Goal: Task Accomplishment & Management: Complete application form

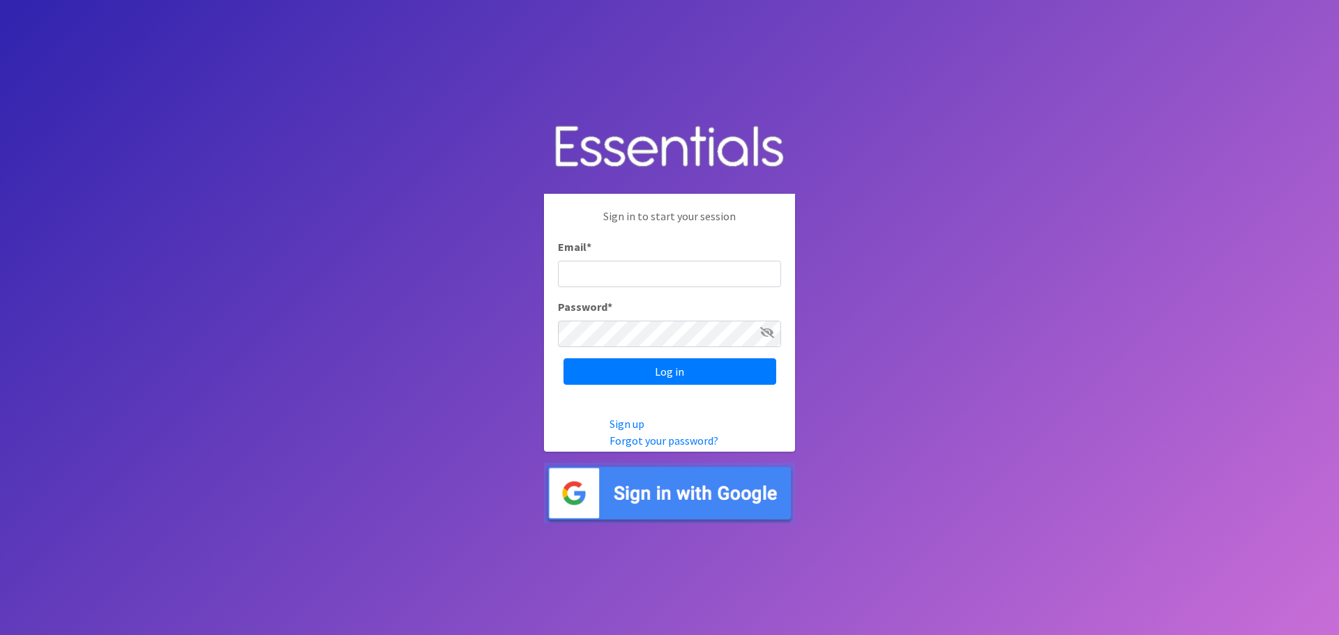
click at [647, 259] on div "Email *" at bounding box center [669, 263] width 223 height 49
click at [649, 271] on input "Email *" at bounding box center [669, 274] width 223 height 27
type input "[EMAIL_ADDRESS][DOMAIN_NAME]"
click at [564, 358] on input "Log in" at bounding box center [670, 371] width 213 height 27
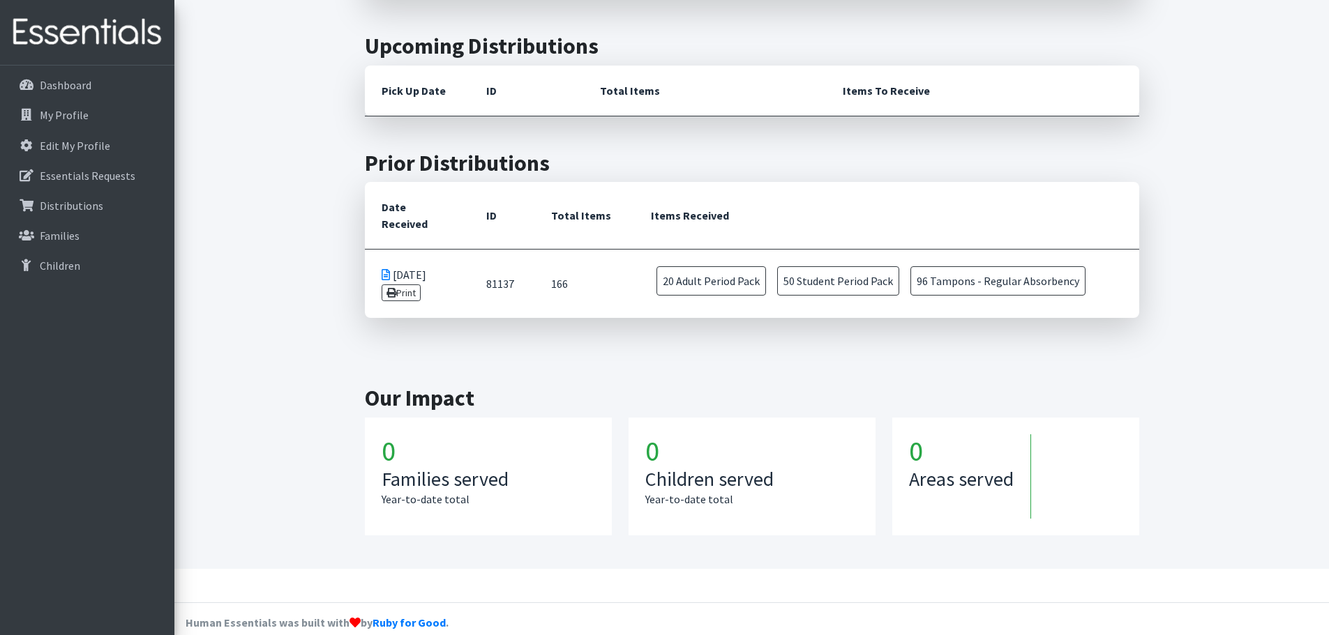
scroll to position [621, 0]
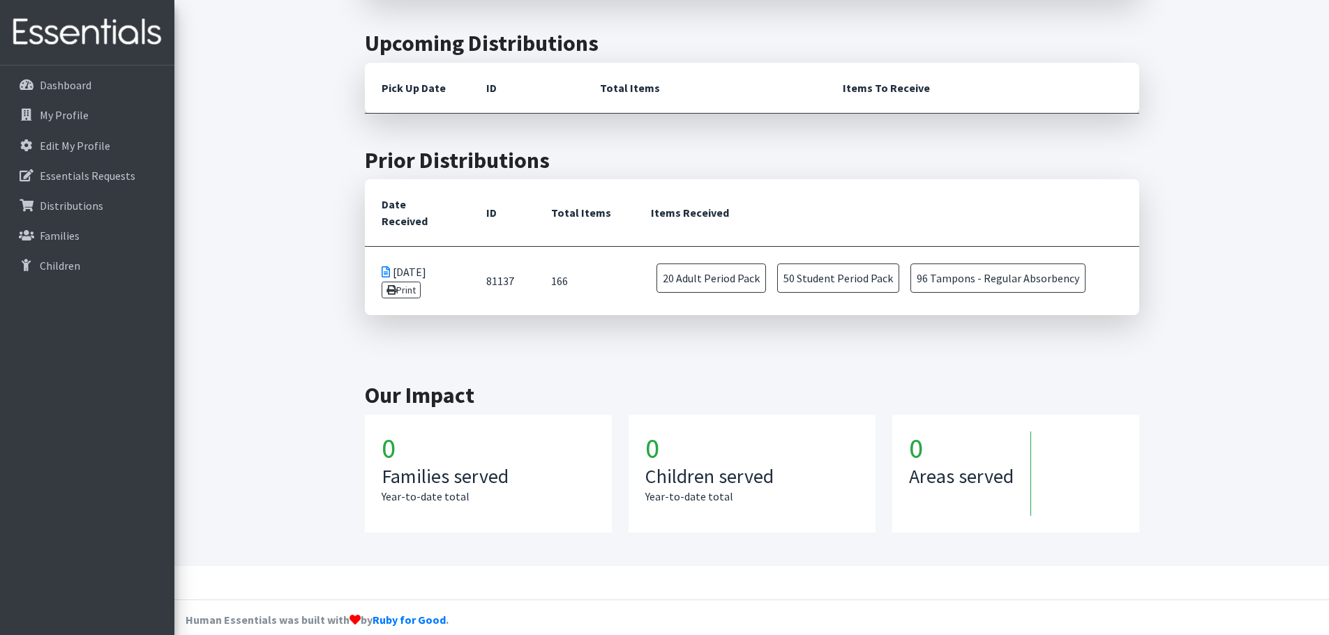
click at [814, 264] on span "50 Student Period Pack" at bounding box center [838, 278] width 122 height 29
click at [628, 288] on td "166" at bounding box center [584, 281] width 100 height 69
click at [106, 204] on link "Distributions" at bounding box center [87, 206] width 163 height 28
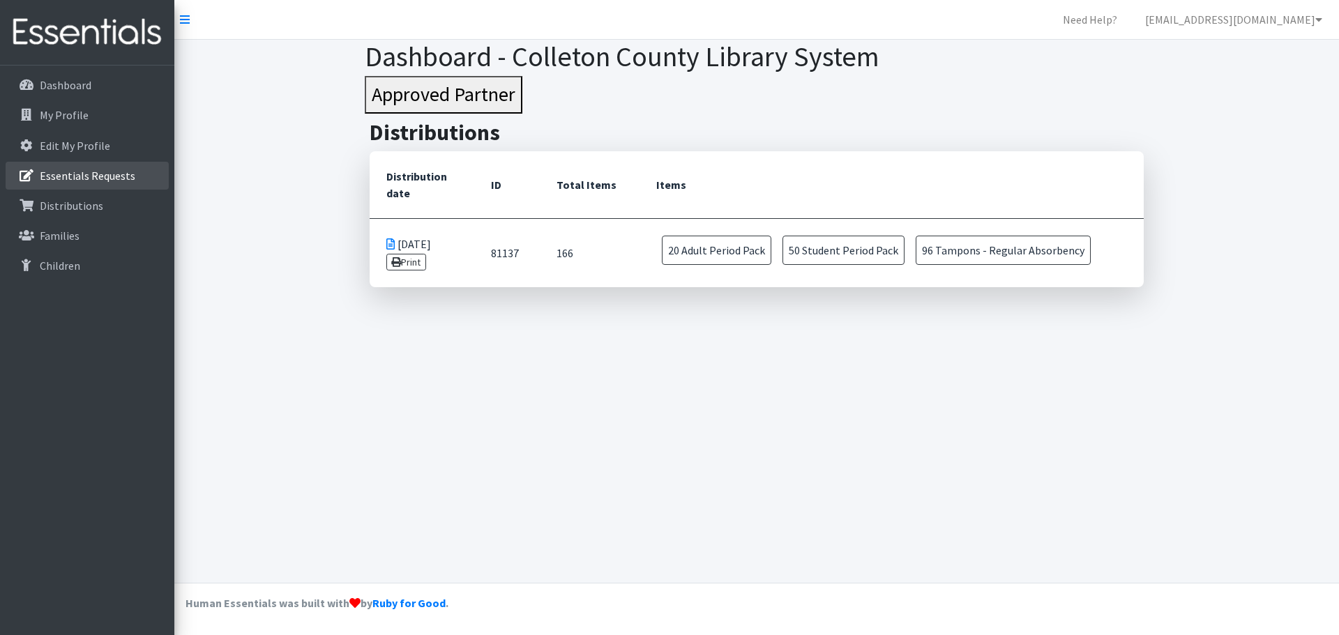
click at [105, 167] on link "Essentials Requests" at bounding box center [87, 176] width 163 height 28
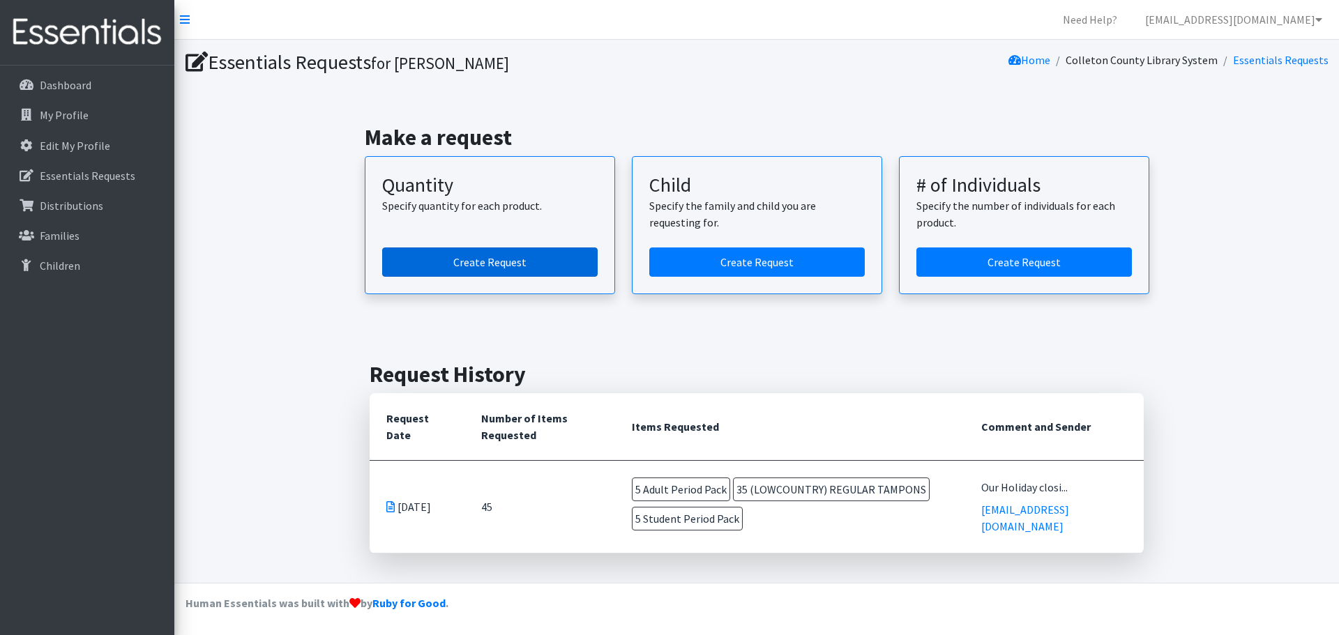
click at [476, 253] on link "Create Request" at bounding box center [490, 262] width 216 height 29
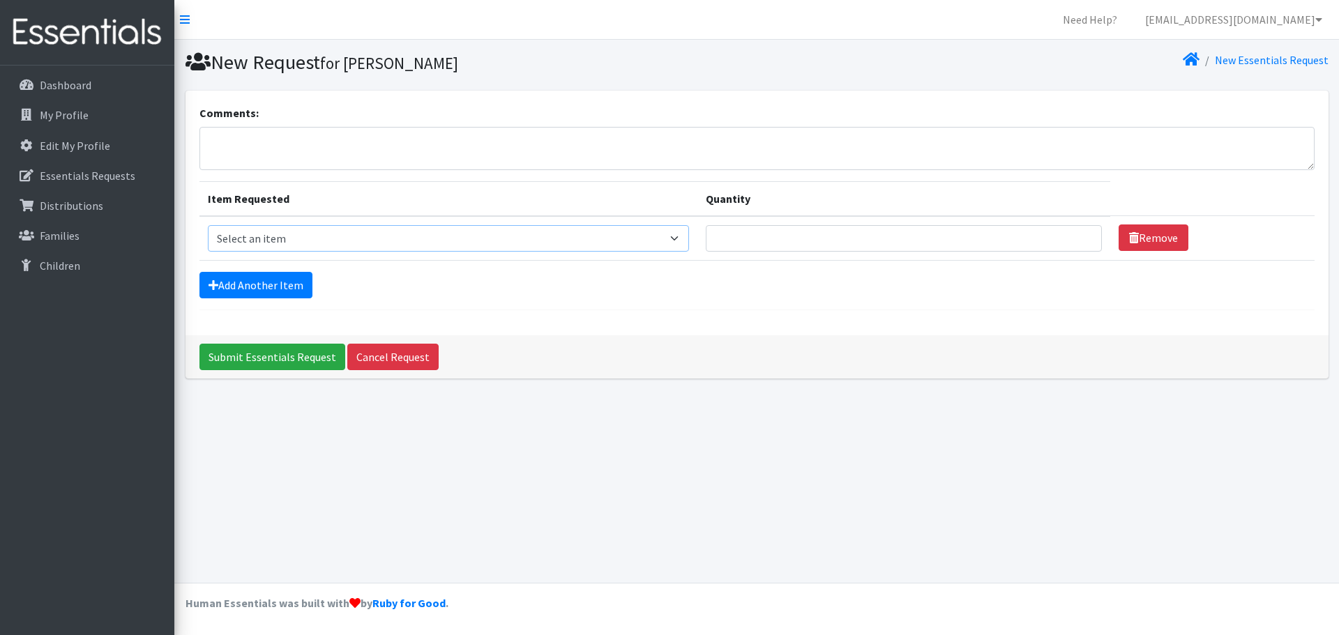
click at [341, 231] on select "Select an item (LOWCOUNTRY) REGULAR TAMPONS Adult Period Pack Student Period Pa…" at bounding box center [449, 238] width 482 height 27
select select "7756"
click at [208, 225] on select "Select an item (LOWCOUNTRY) REGULAR TAMPONS Adult Period Pack Student Period Pa…" at bounding box center [449, 238] width 482 height 27
click at [797, 236] on input "Quantity" at bounding box center [904, 238] width 396 height 27
type input "20"
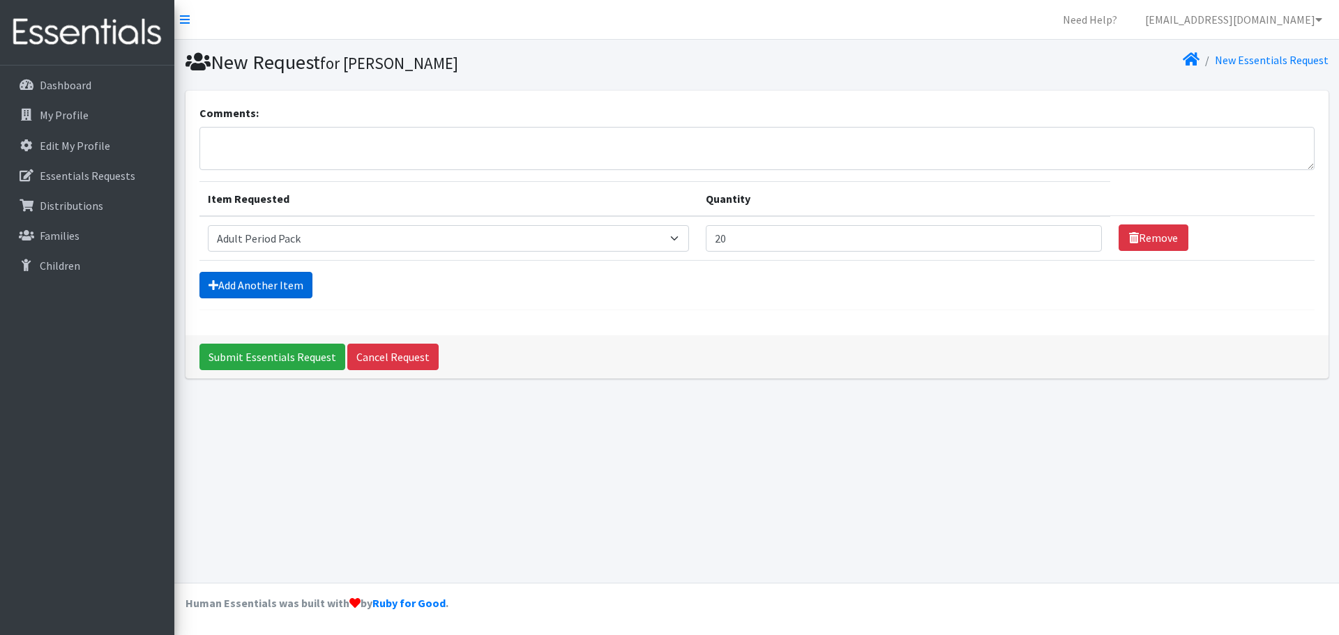
click at [257, 295] on link "Add Another Item" at bounding box center [255, 285] width 113 height 27
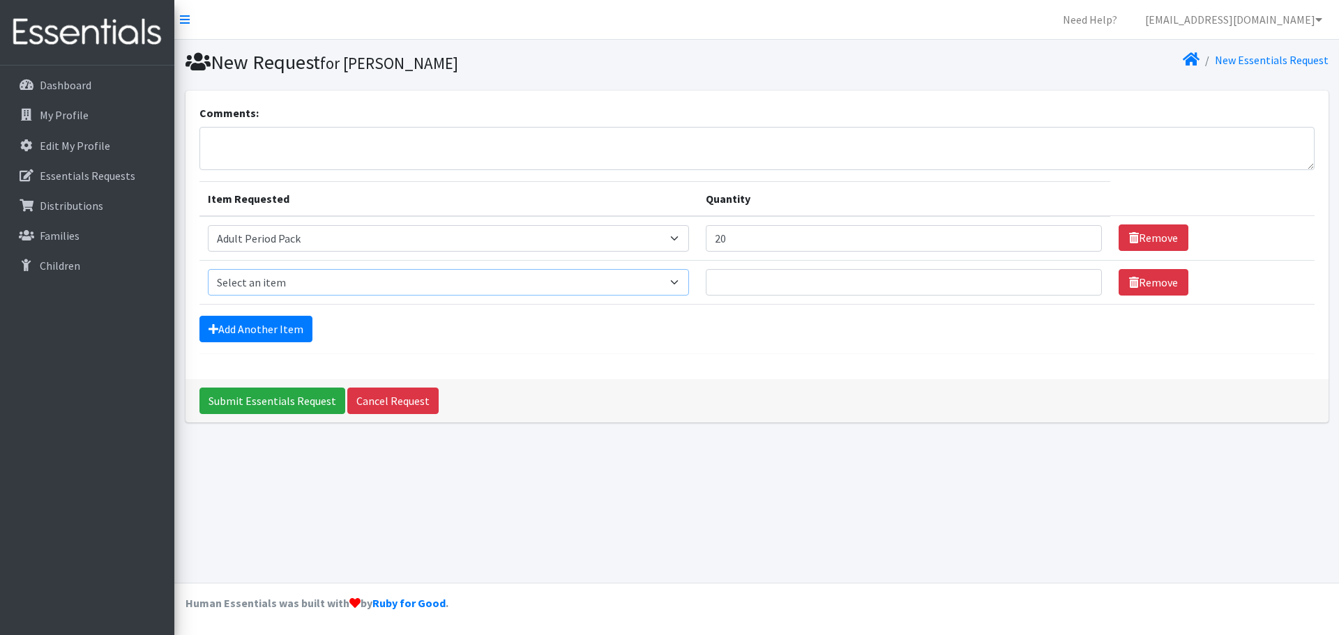
click at [332, 294] on select "Select an item (LOWCOUNTRY) REGULAR TAMPONS Adult Period Pack Student Period Pa…" at bounding box center [449, 282] width 482 height 27
select select "7757"
click at [208, 269] on select "Select an item (LOWCOUNTRY) REGULAR TAMPONS Adult Period Pack Student Period Pa…" at bounding box center [449, 282] width 482 height 27
click at [758, 280] on input "Quantity" at bounding box center [904, 282] width 396 height 27
type input "50"
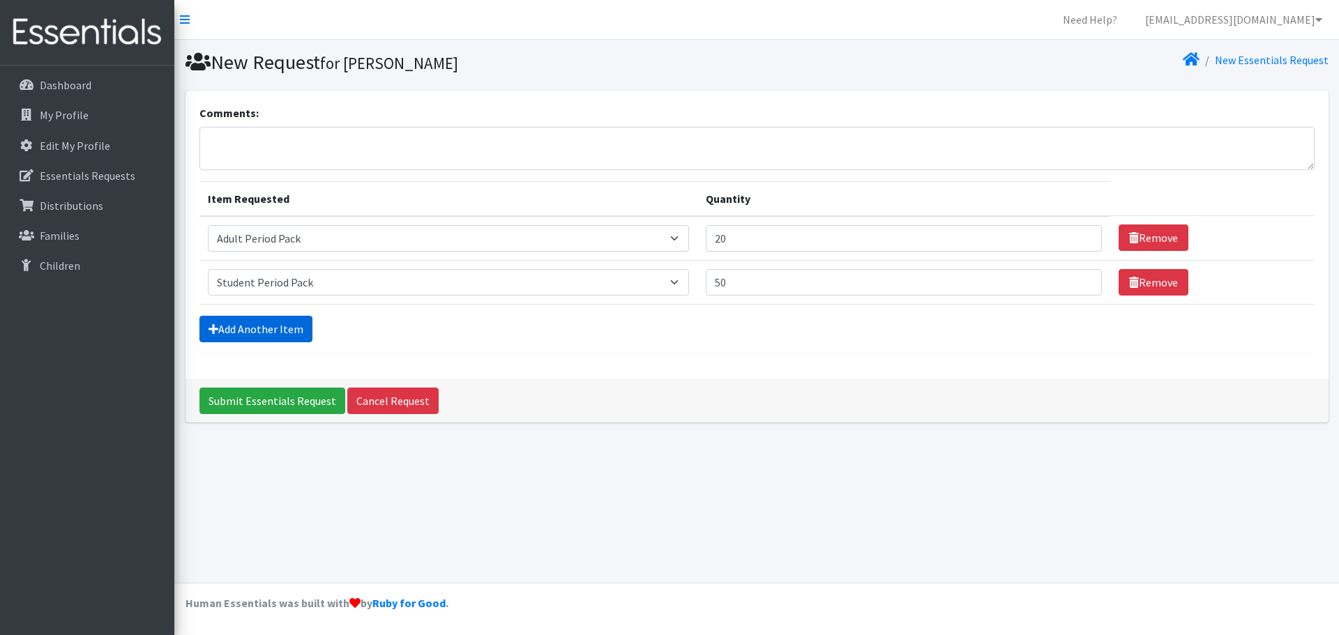
click at [289, 319] on link "Add Another Item" at bounding box center [255, 329] width 113 height 27
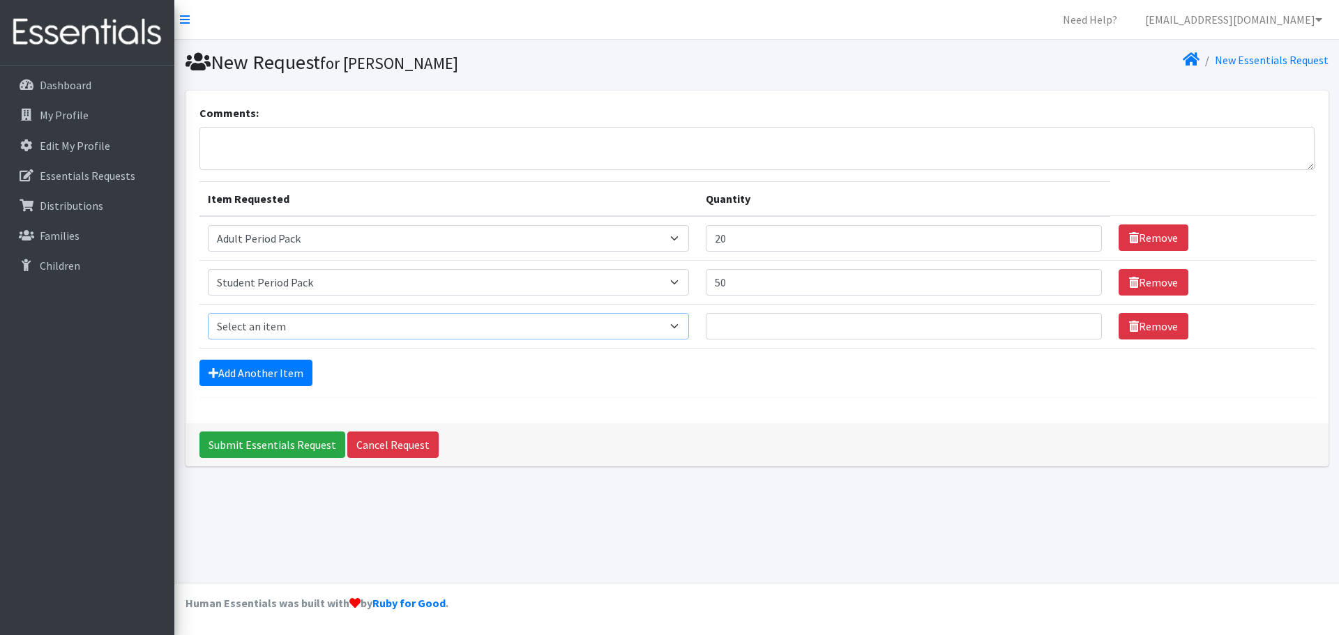
click at [275, 326] on select "Select an item (LOWCOUNTRY) REGULAR TAMPONS Adult Period Pack Student Period Pa…" at bounding box center [449, 326] width 482 height 27
select select "13233"
click at [208, 313] on select "Select an item (LOWCOUNTRY) REGULAR TAMPONS Adult Period Pack Student Period Pa…" at bounding box center [449, 326] width 482 height 27
click at [812, 330] on input "Quantity" at bounding box center [904, 326] width 396 height 27
type input "90"
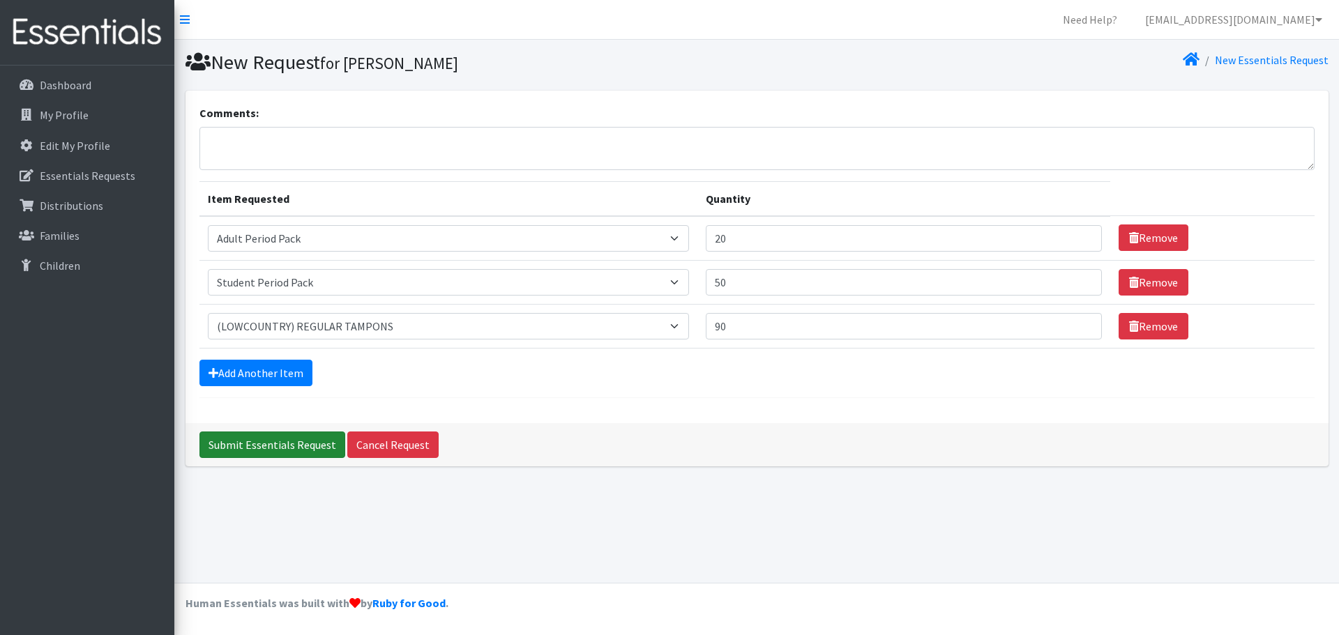
click at [267, 441] on input "Submit Essentials Request" at bounding box center [272, 445] width 146 height 27
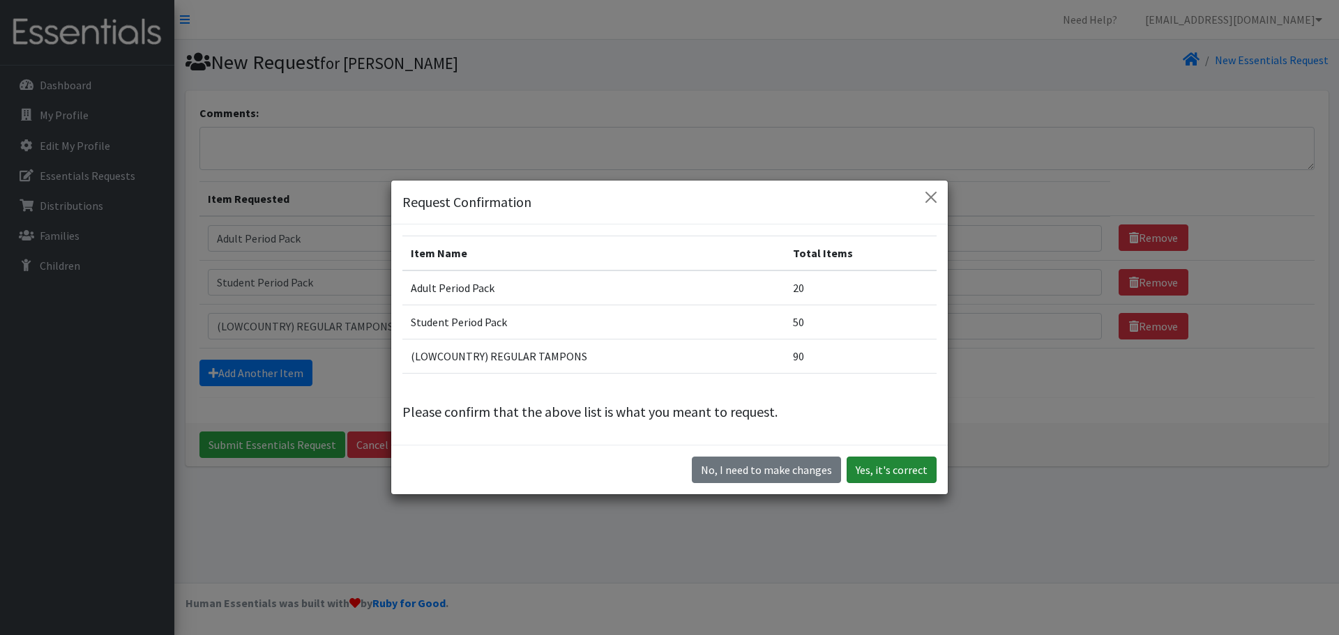
click at [877, 478] on button "Yes, it's correct" at bounding box center [892, 470] width 90 height 27
